Goal: Navigation & Orientation: Find specific page/section

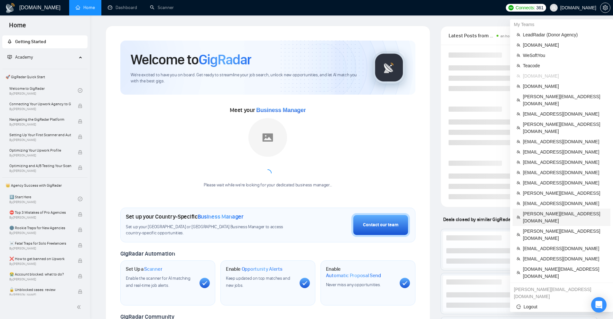
click at [552, 210] on span "[PERSON_NAME][EMAIL_ADDRESS][DOMAIN_NAME]" at bounding box center [565, 217] width 84 height 14
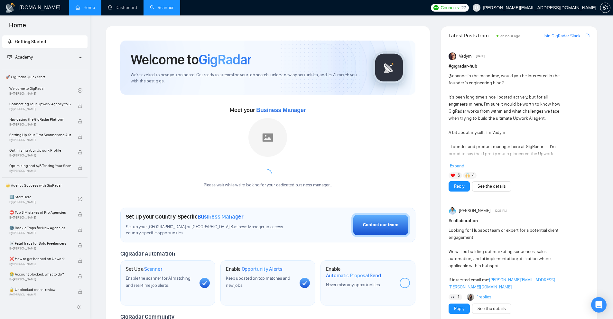
click at [174, 10] on link "Scanner" at bounding box center [162, 7] width 24 height 5
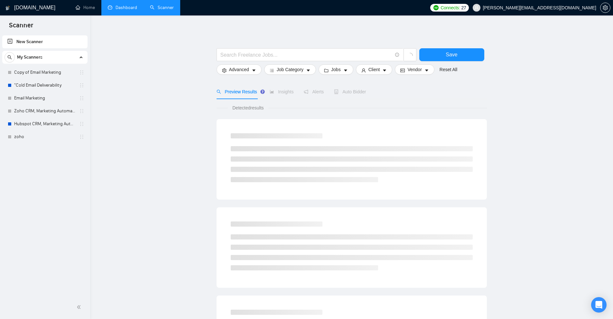
click at [109, 7] on link "Dashboard" at bounding box center [122, 7] width 29 height 5
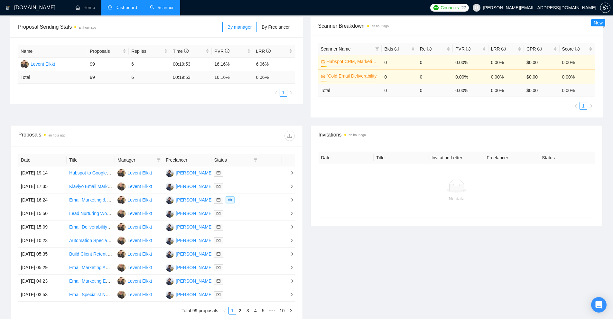
scroll to position [64, 0]
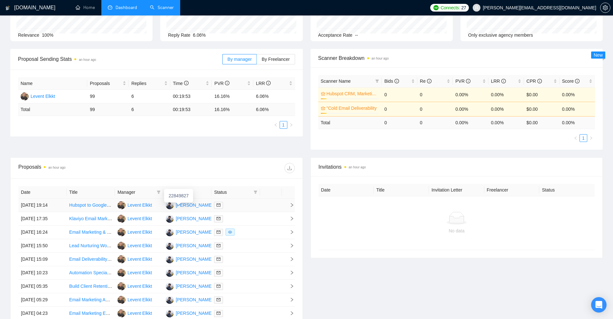
click at [180, 206] on div "Arul Raj" at bounding box center [194, 204] width 37 height 7
